Goal: Task Accomplishment & Management: Use online tool/utility

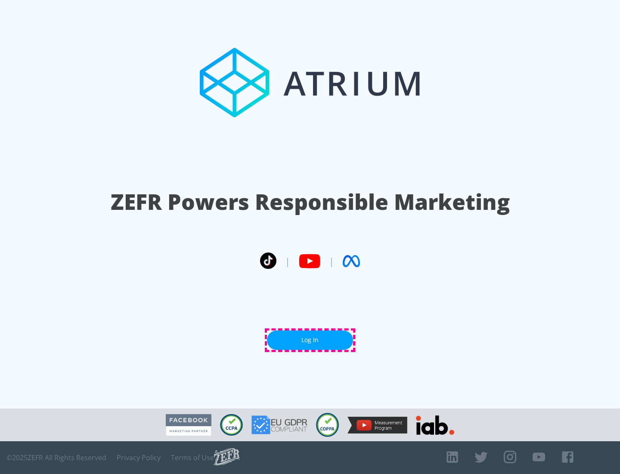
click at [310, 340] on link "Log In" at bounding box center [310, 339] width 86 height 19
